Goal: Transaction & Acquisition: Purchase product/service

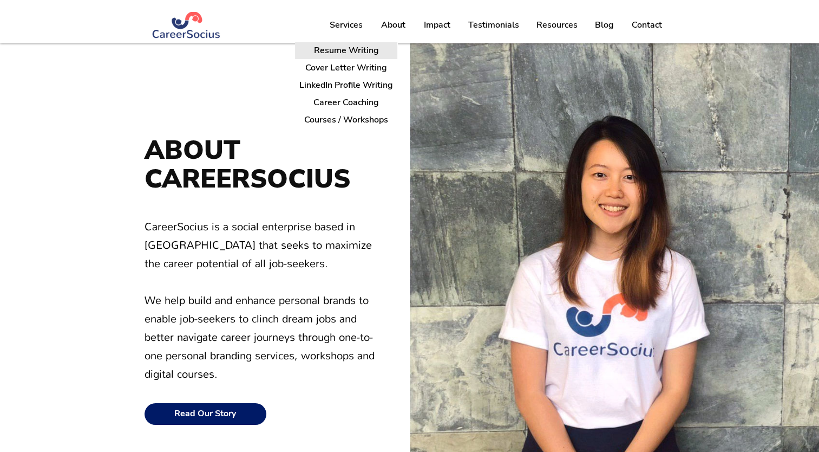
click at [347, 54] on p "Resume Writing" at bounding box center [347, 50] width 74 height 17
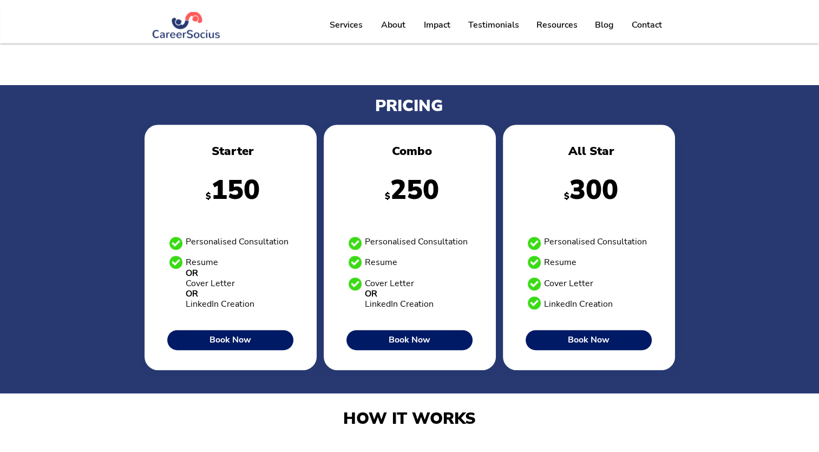
scroll to position [435, 0]
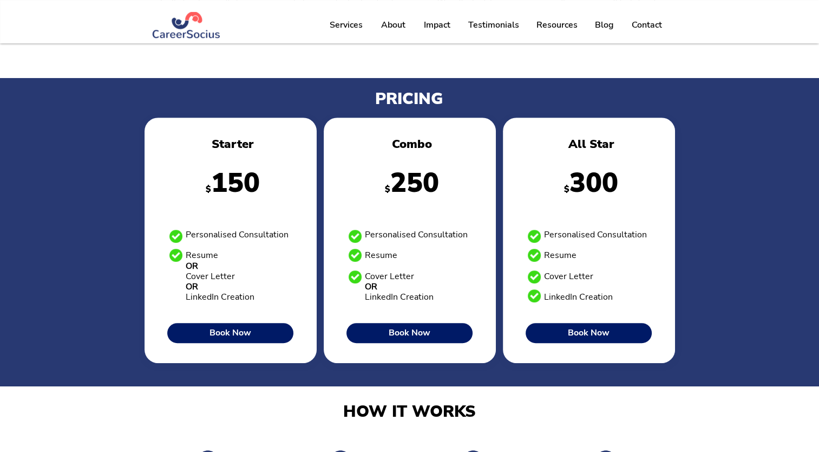
click at [590, 268] on p "Personalised Consultation Resume Cover Letter LinkedIn Creation" at bounding box center [598, 266] width 108 height 73
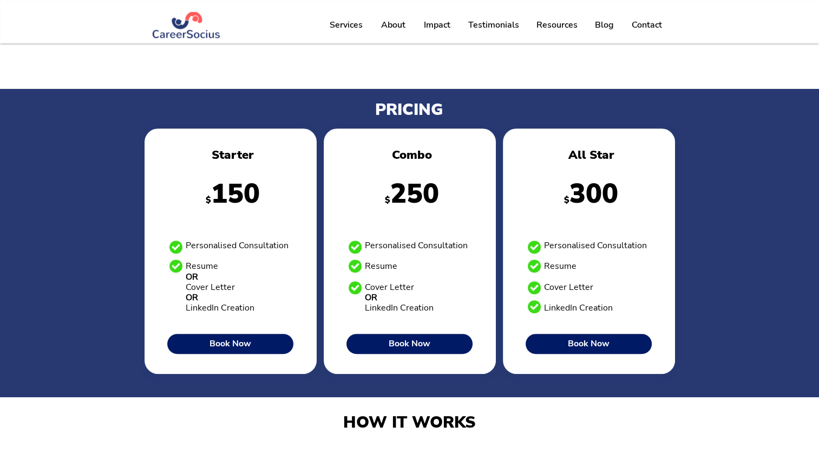
scroll to position [426, 0]
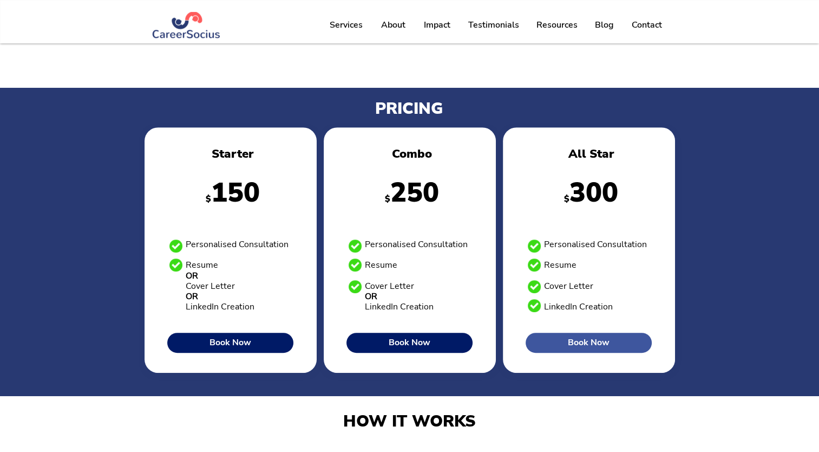
click at [584, 343] on span "Book Now" at bounding box center [589, 342] width 42 height 10
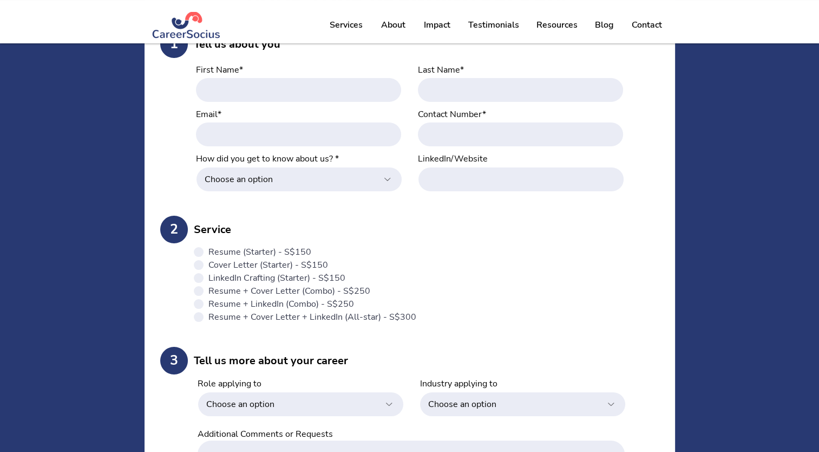
scroll to position [81, 0]
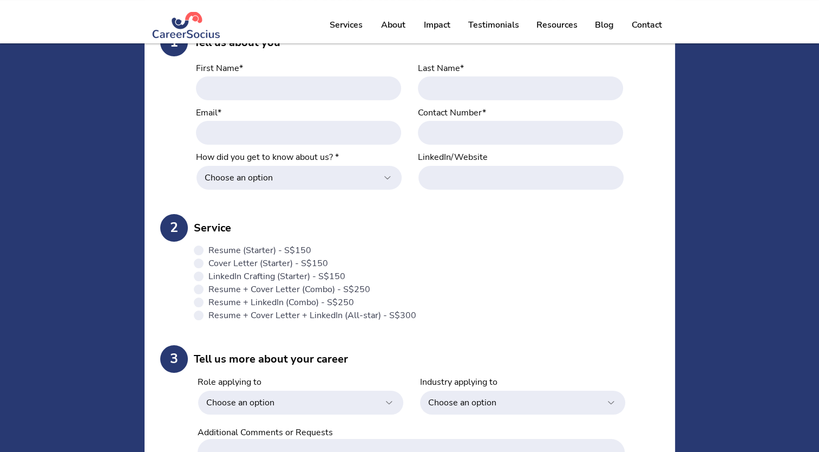
click at [199, 320] on form "BOOK YOUR BRANDING PACKAGE 1 Tell us about you First Name* Email* How did you g…" at bounding box center [410, 349] width 531 height 774
click at [199, 316] on div "main content" at bounding box center [199, 315] width 4 height 4
click at [199, 316] on input "Resume + Cover Letter + LinkedIn (All-star) - S$300" at bounding box center [200, 315] width 7 height 7
radio input "true"
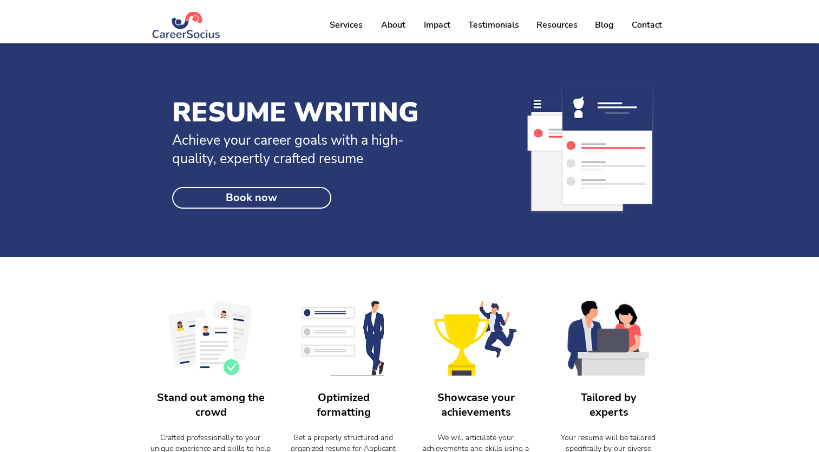
scroll to position [426, 0]
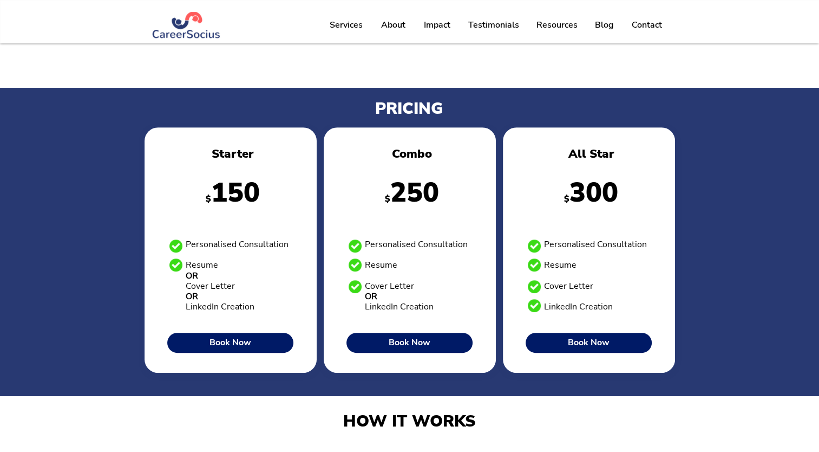
click at [580, 269] on p "Personalised Consultation Resume Cover Letter LinkedIn Creation" at bounding box center [598, 275] width 108 height 73
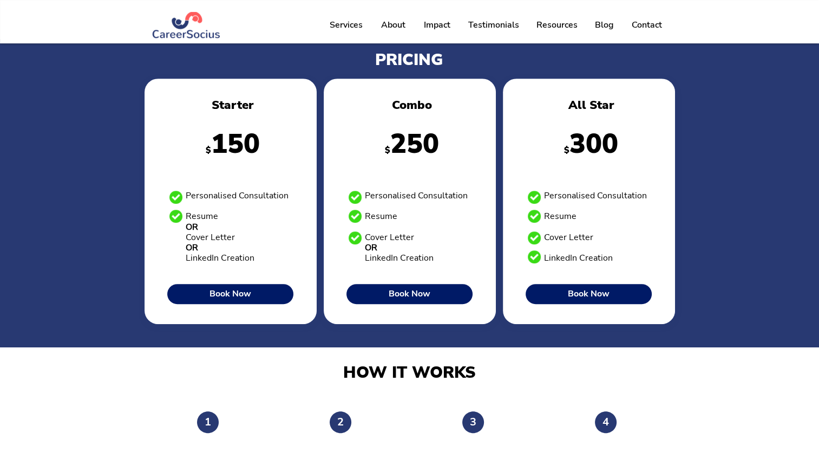
scroll to position [476, 0]
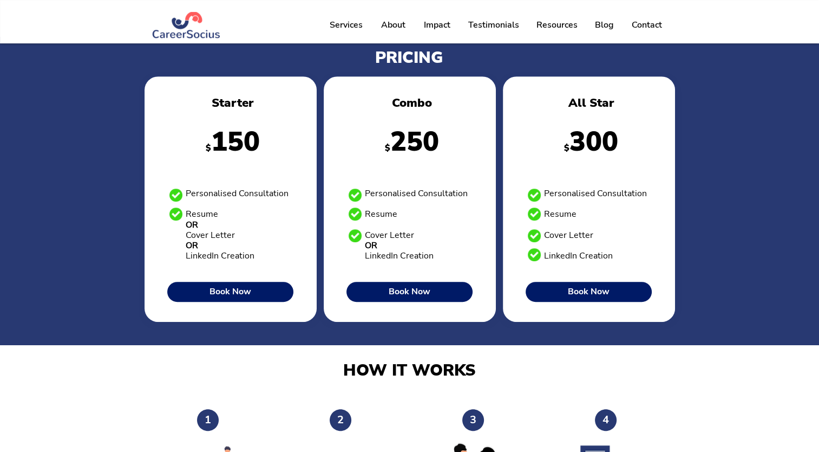
drag, startPoint x: 547, startPoint y: 190, endPoint x: 639, endPoint y: 257, distance: 113.6
click at [639, 257] on p "Personalised Consultation Resume Cover Letter LinkedIn Creation" at bounding box center [598, 224] width 108 height 73
click at [621, 254] on p "Personalised Consultation Resume Cover Letter LinkedIn Creation" at bounding box center [598, 224] width 108 height 73
drag, startPoint x: 555, startPoint y: 192, endPoint x: 620, endPoint y: 254, distance: 90.4
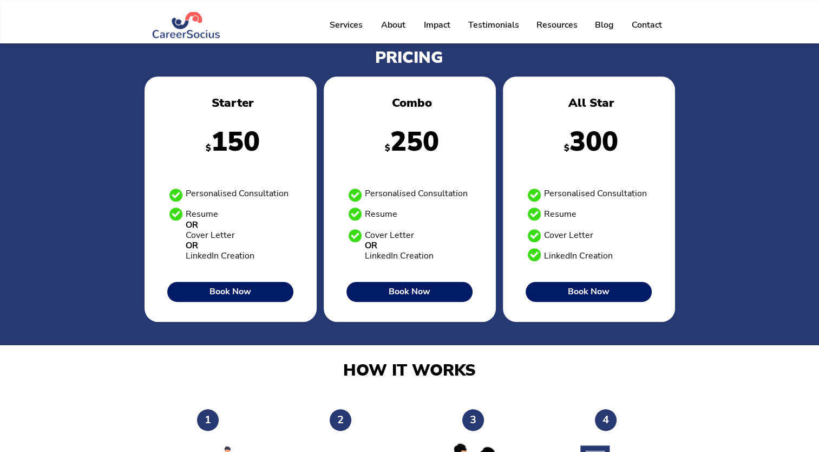
click at [620, 254] on p "Personalised Consultation Resume Cover Letter LinkedIn Creation" at bounding box center [598, 224] width 108 height 73
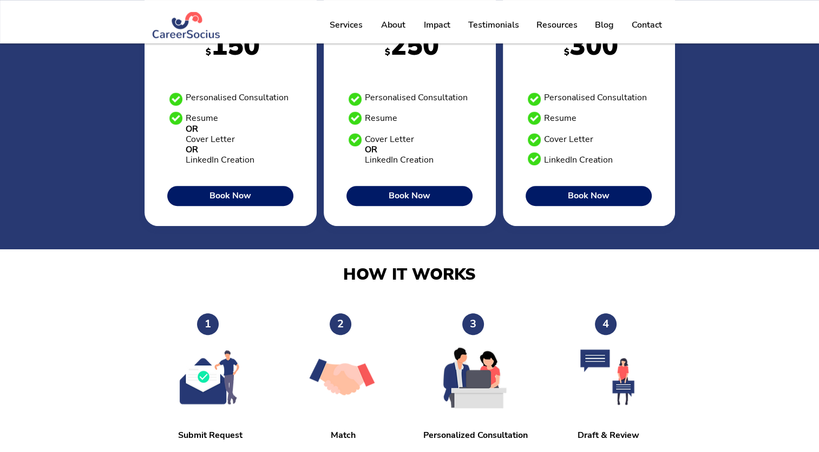
scroll to position [742, 0]
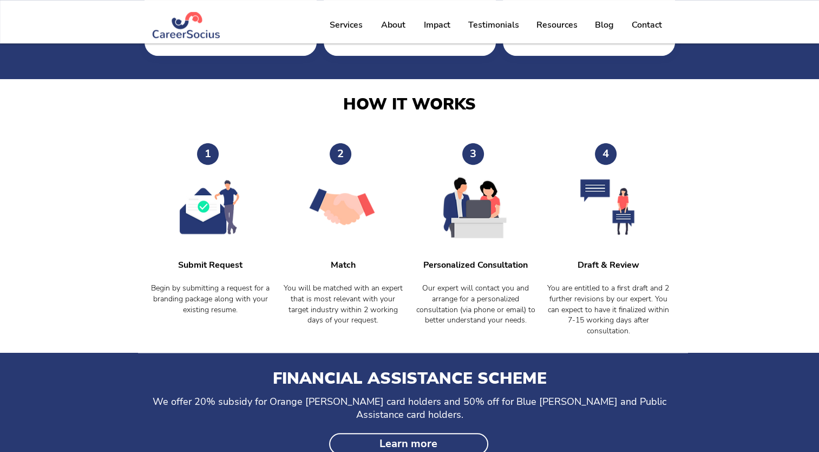
click at [607, 317] on span "You are entitled to a first draft and 2 further revisions by our expert. You ca…" at bounding box center [608, 309] width 122 height 53
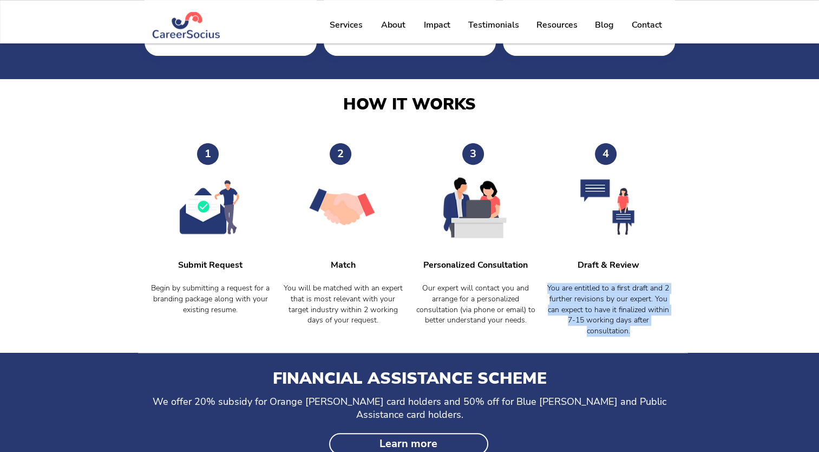
drag, startPoint x: 548, startPoint y: 285, endPoint x: 663, endPoint y: 332, distance: 124.3
click at [663, 332] on p "You are entitled to a first draft and 2 further revisions by our expert. You ca…" at bounding box center [608, 309] width 123 height 53
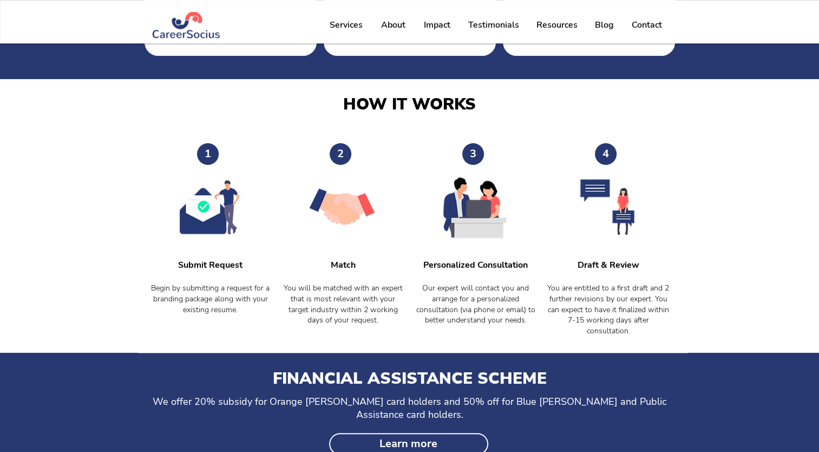
click at [598, 276] on div at bounding box center [609, 235] width 133 height 234
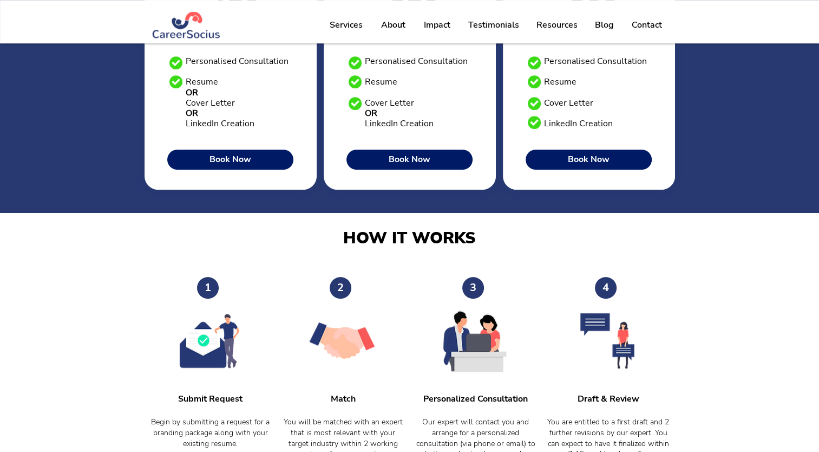
scroll to position [563, 0]
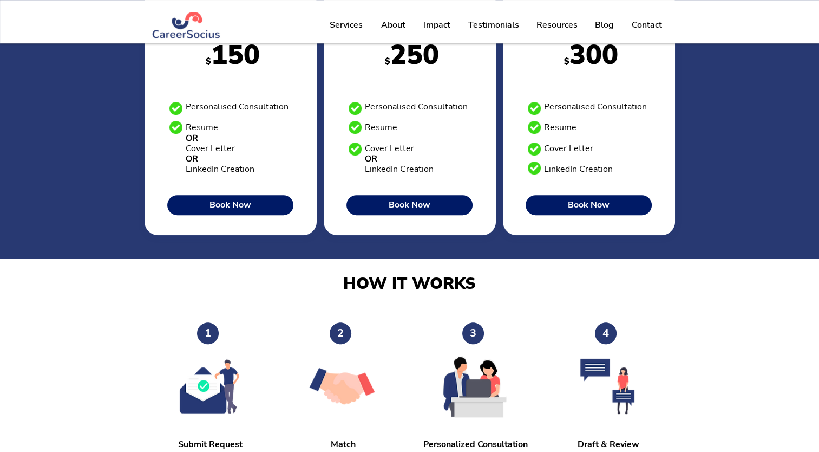
drag, startPoint x: 545, startPoint y: 107, endPoint x: 618, endPoint y: 169, distance: 96.4
click at [618, 169] on p "Personalised Consultation Resume Cover Letter LinkedIn Creation" at bounding box center [598, 138] width 108 height 73
copy p "Personalised Consultation Resume Cover Letter LinkedIn Creation"
click at [635, 362] on div "4 Draft & Review You are entitled to a first draft and 2 further revisions by o…" at bounding box center [609, 414] width 133 height 234
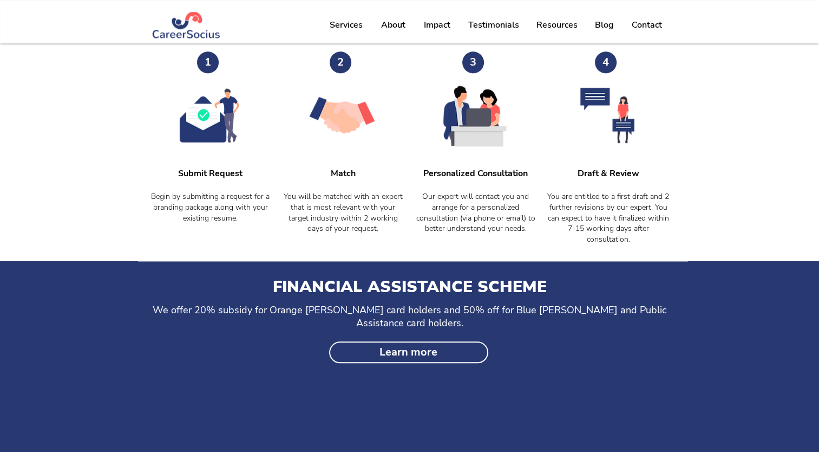
scroll to position [835, 0]
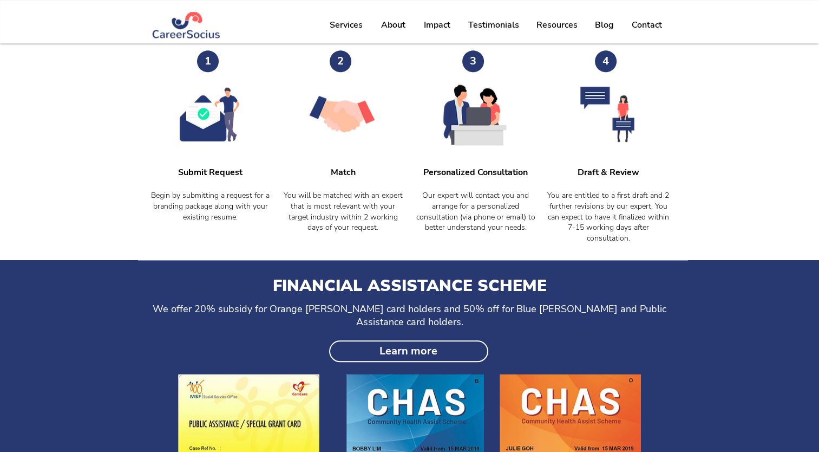
click at [574, 199] on span "You are entitled to a first draft and 2 further revisions by our expert. You ca…" at bounding box center [608, 216] width 122 height 53
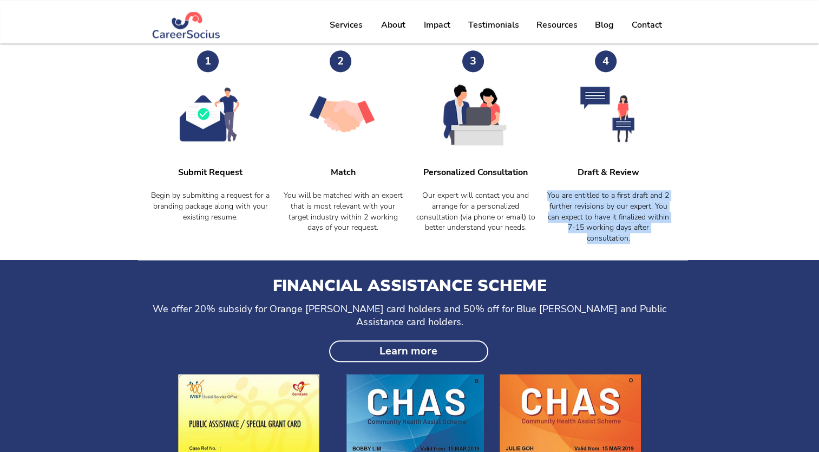
drag, startPoint x: 550, startPoint y: 192, endPoint x: 649, endPoint y: 239, distance: 110.2
click at [649, 239] on p "You are entitled to a first draft and 2 further revisions by our expert. You ca…" at bounding box center [608, 216] width 123 height 53
copy span "You are entitled to a first draft and 2 further revisions by our expert. You ca…"
